Goal: Task Accomplishment & Management: Use online tool/utility

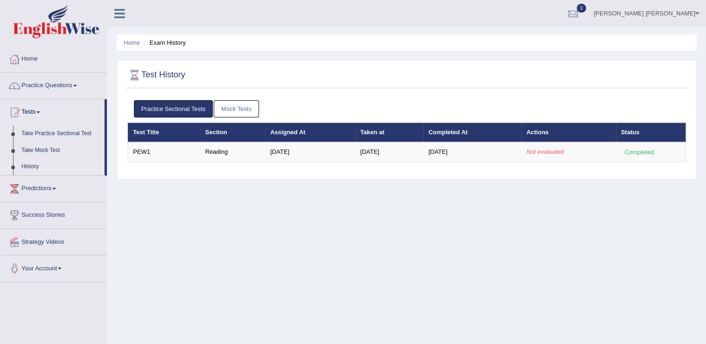
click at [226, 123] on th "Section" at bounding box center [232, 133] width 65 height 20
click at [434, 223] on div "Home Exam History Test History Practice Sectional Tests Mock Tests Test Title S…" at bounding box center [406, 233] width 599 height 467
click at [41, 137] on link "Take Practice Sectional Test" at bounding box center [60, 134] width 87 height 17
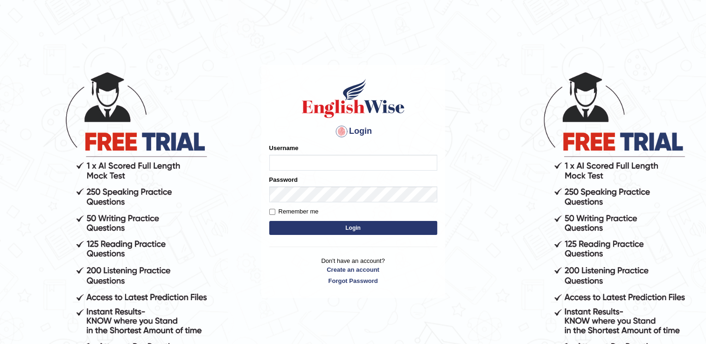
type input "Wpc5298reshma"
click at [327, 224] on button "Login" at bounding box center [353, 228] width 168 height 14
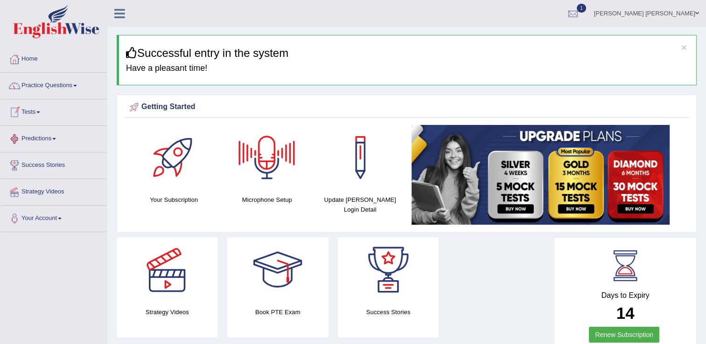
click at [53, 103] on link "Tests" at bounding box center [53, 110] width 106 height 23
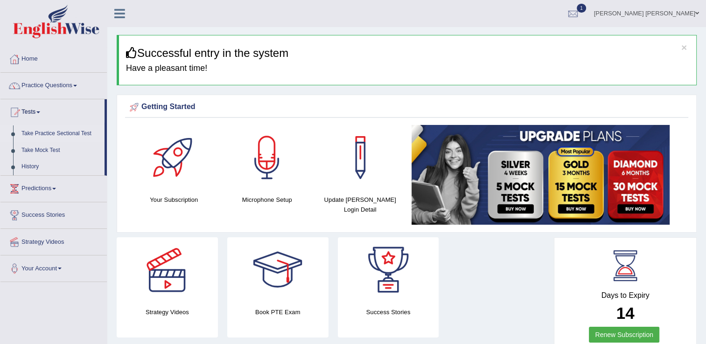
click at [47, 132] on link "Take Practice Sectional Test" at bounding box center [60, 134] width 87 height 17
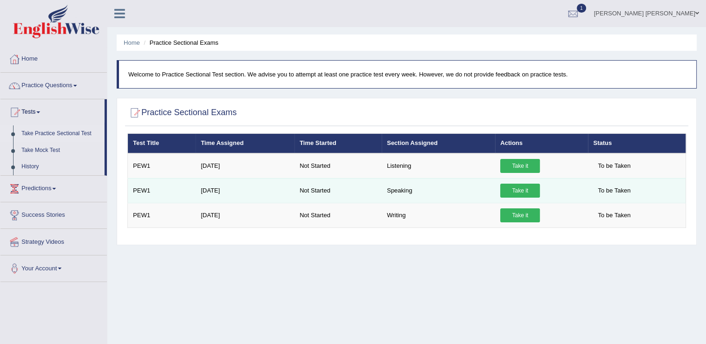
click at [514, 188] on link "Take it" at bounding box center [520, 191] width 40 height 14
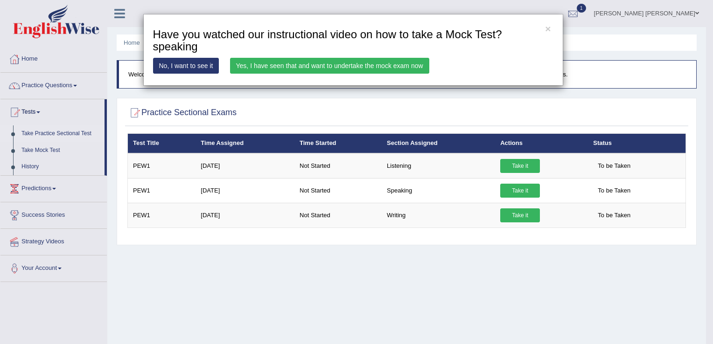
click at [292, 65] on link "Yes, I have seen that and want to undertake the mock exam now" at bounding box center [329, 66] width 199 height 16
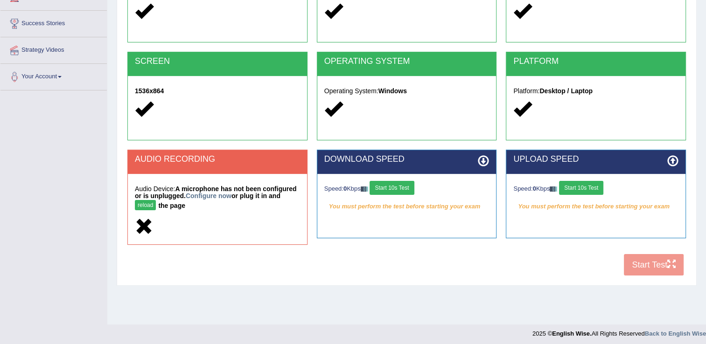
scroll to position [146, 0]
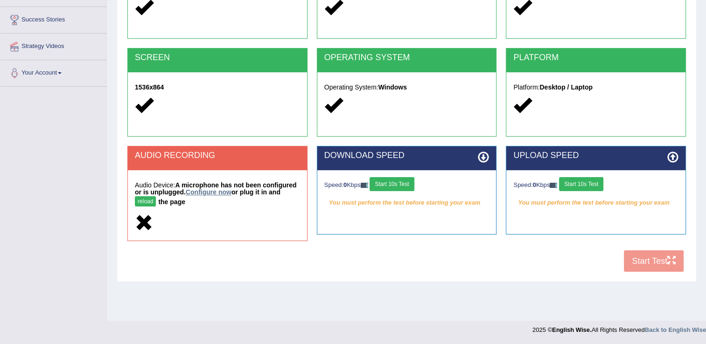
click at [203, 193] on link "Configure now" at bounding box center [209, 192] width 46 height 7
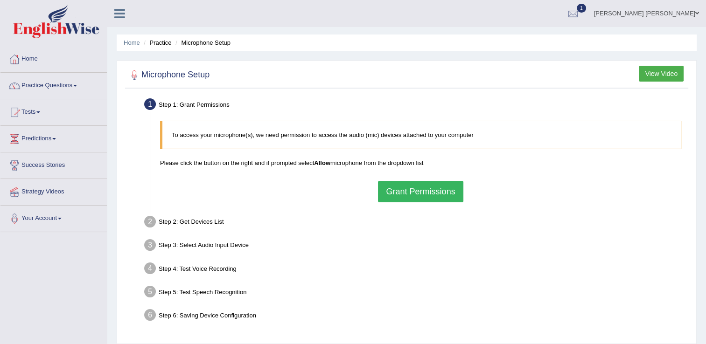
click at [427, 195] on button "Grant Permissions" at bounding box center [420, 191] width 85 height 21
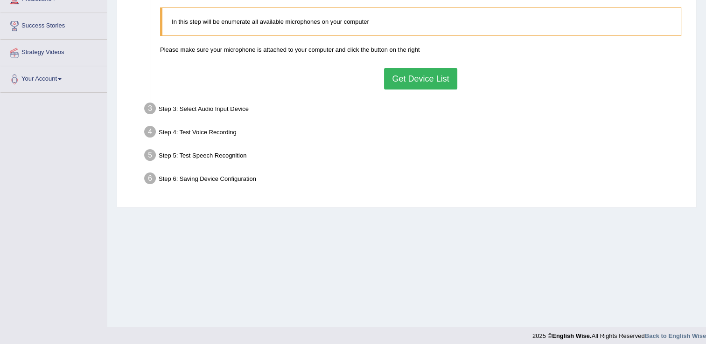
scroll to position [146, 0]
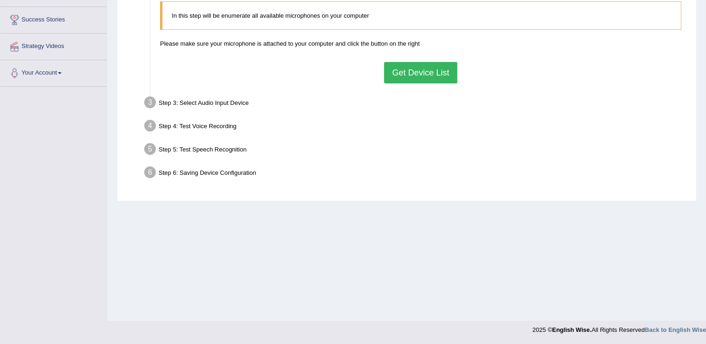
click at [410, 67] on button "Get Device List" at bounding box center [420, 72] width 73 height 21
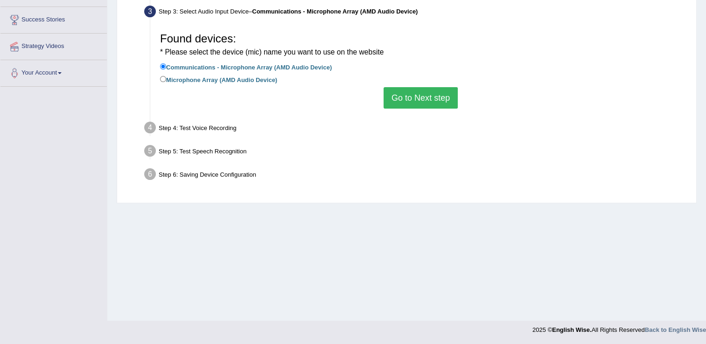
click at [415, 98] on button "Go to Next step" at bounding box center [421, 97] width 74 height 21
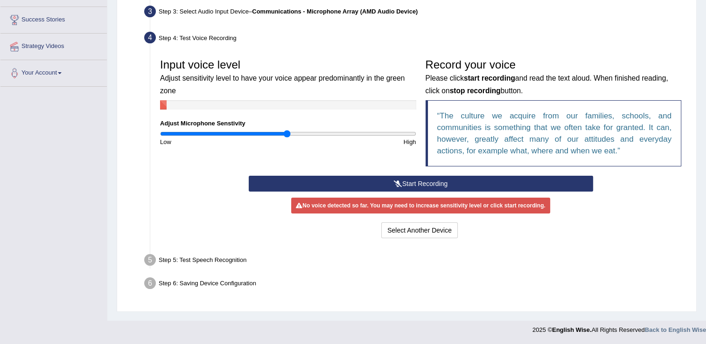
click at [441, 178] on button "Start Recording" at bounding box center [421, 184] width 344 height 16
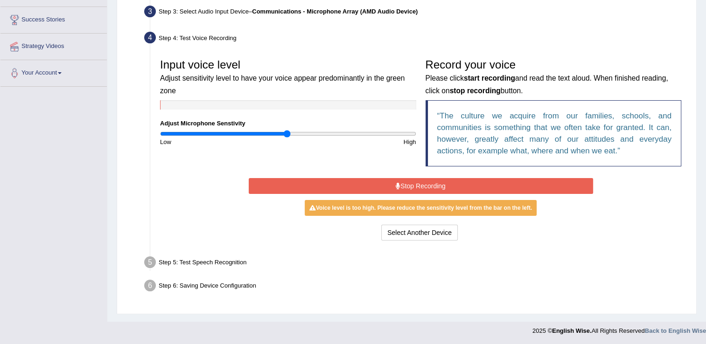
click at [441, 178] on button "Stop Recording" at bounding box center [421, 186] width 344 height 16
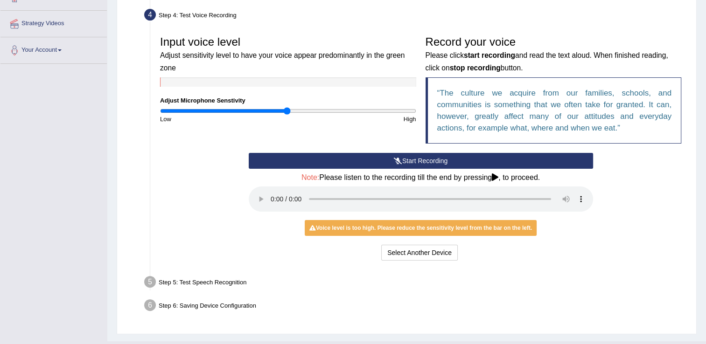
scroll to position [189, 0]
